Goal: Task Accomplishment & Management: Manage account settings

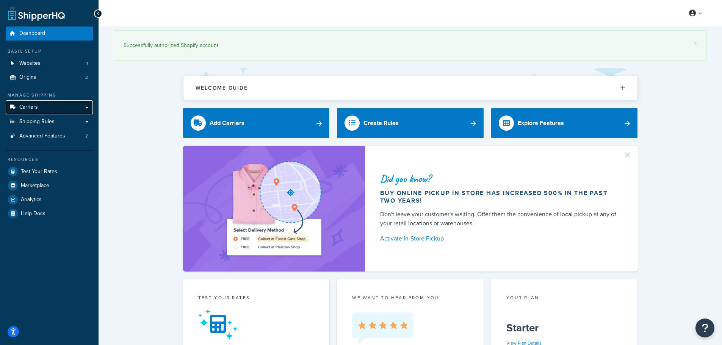
click at [61, 110] on link "Carriers" at bounding box center [49, 107] width 87 height 14
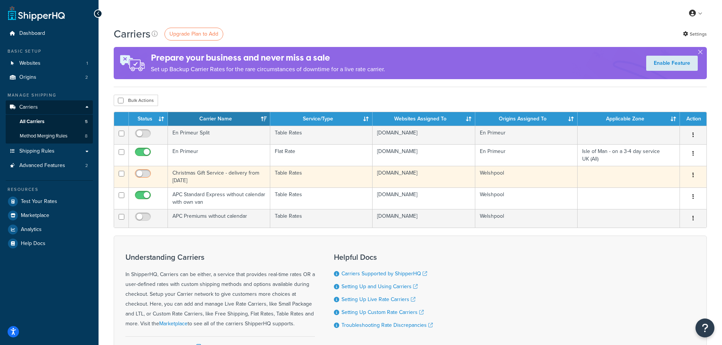
click at [138, 173] on input "checkbox" at bounding box center [143, 175] width 21 height 9
click at [145, 173] on input "checkbox" at bounding box center [143, 175] width 21 height 9
checkbox input "false"
click at [692, 177] on icon "button" at bounding box center [693, 174] width 2 height 5
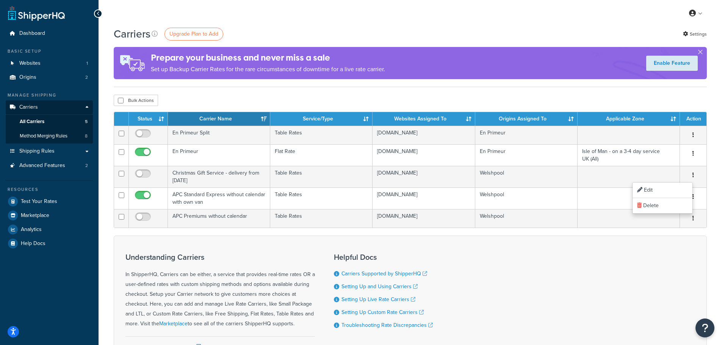
click at [569, 95] on div "Bulk Actions Duplicate Delete" at bounding box center [410, 100] width 593 height 11
